Goal: Task Accomplishment & Management: Manage account settings

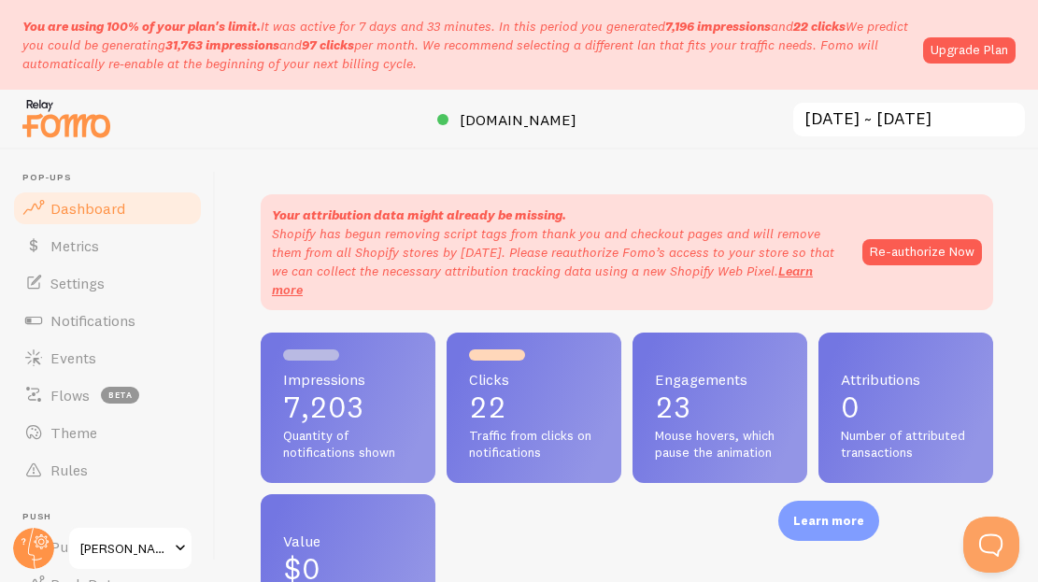
scroll to position [490, 732]
click at [909, 239] on button "Re-authorize Now" at bounding box center [922, 252] width 120 height 26
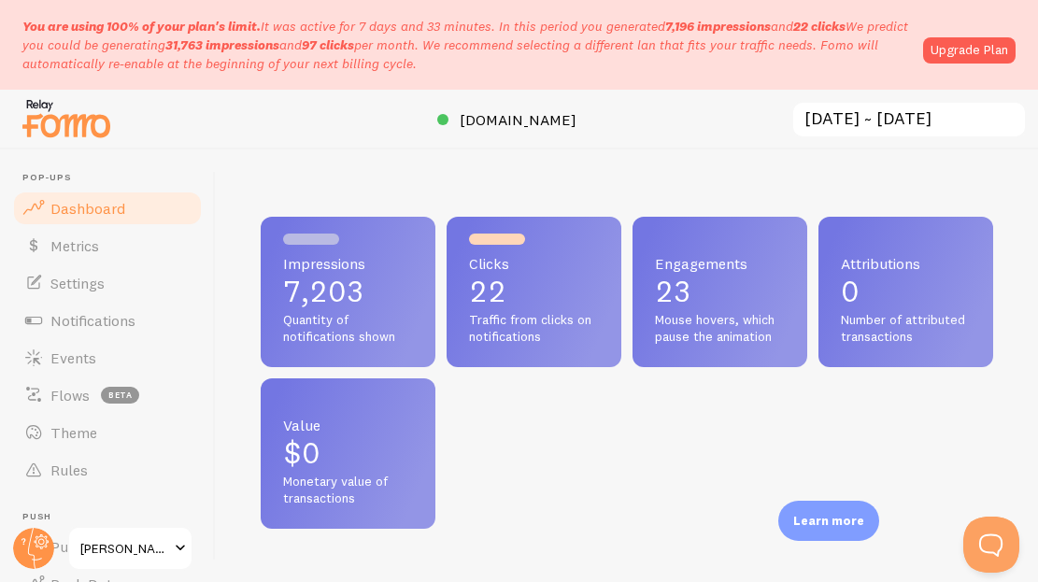
scroll to position [490, 732]
click at [962, 45] on link "Upgrade Plan" at bounding box center [969, 50] width 92 height 26
